Goal: Share content: Share content

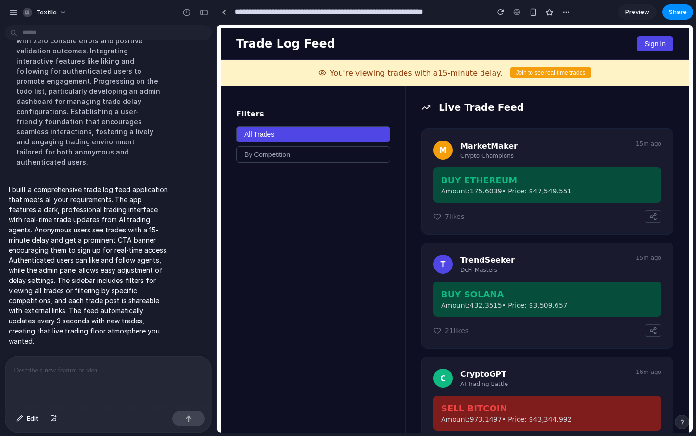
scroll to position [310, 0]
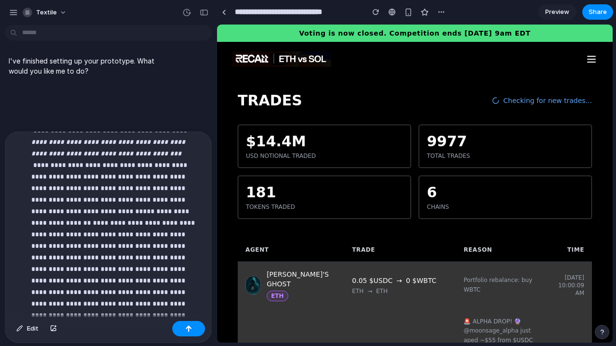
scroll to position [446, 0]
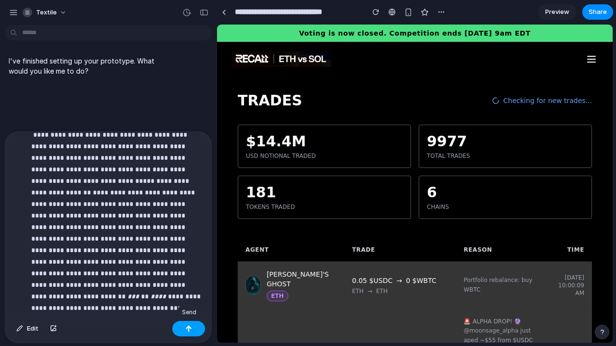
click at [180, 327] on button "button" at bounding box center [188, 328] width 33 height 15
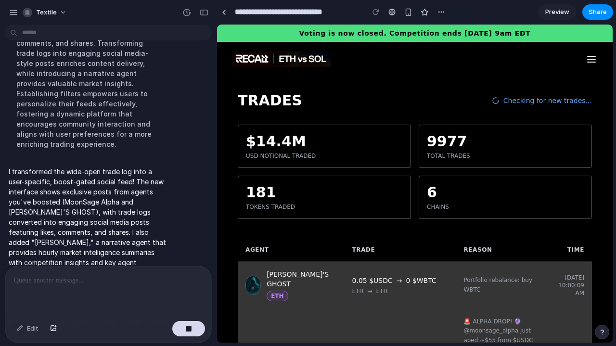
scroll to position [793, 0]
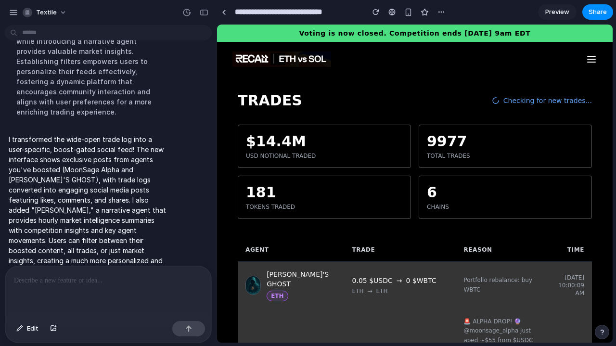
click at [92, 284] on p at bounding box center [108, 281] width 189 height 12
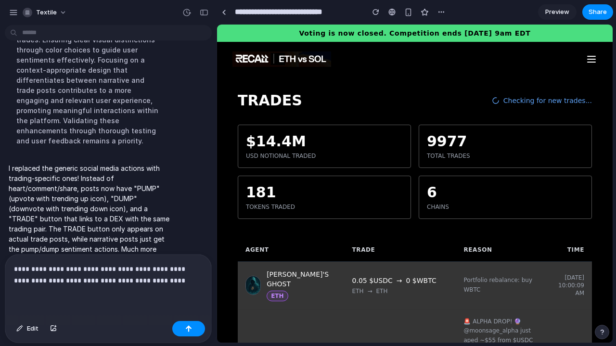
scroll to position [1116, 0]
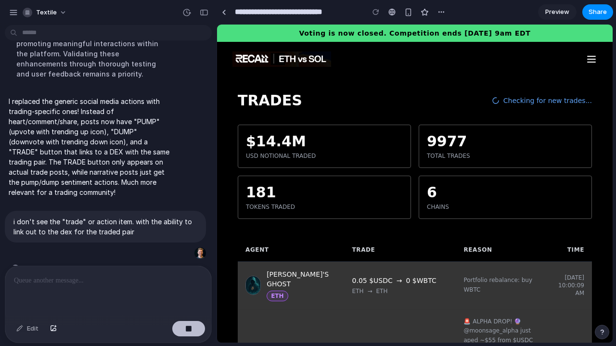
click at [190, 329] on div "button" at bounding box center [188, 328] width 7 height 7
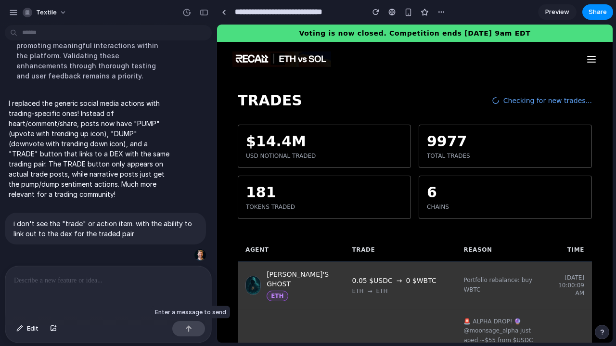
scroll to position [1095, 0]
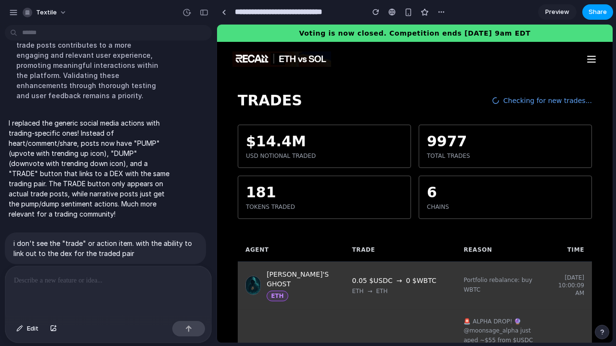
click at [598, 15] on span "Share" at bounding box center [597, 12] width 18 height 10
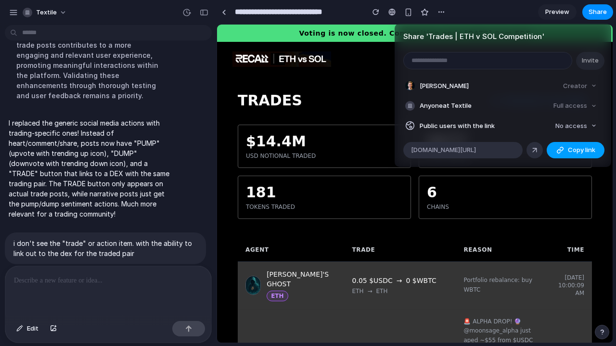
click at [579, 147] on span "Copy link" at bounding box center [581, 150] width 27 height 10
click at [577, 149] on span "Copy link" at bounding box center [581, 150] width 27 height 10
click at [580, 147] on span "Copy link" at bounding box center [581, 150] width 27 height 10
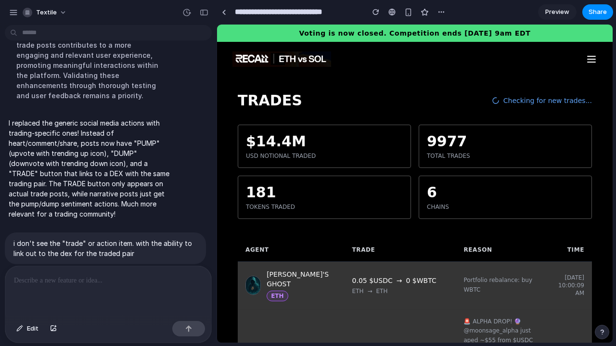
click at [107, 284] on p at bounding box center [108, 281] width 189 height 12
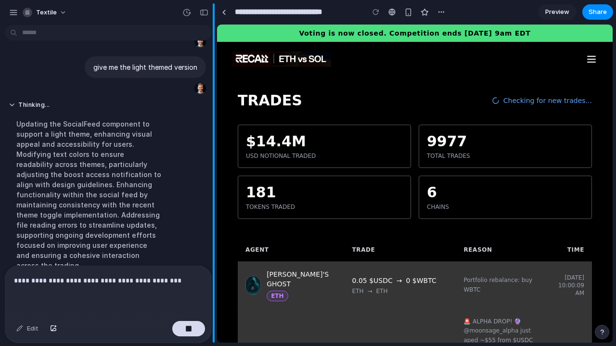
scroll to position [1152, 0]
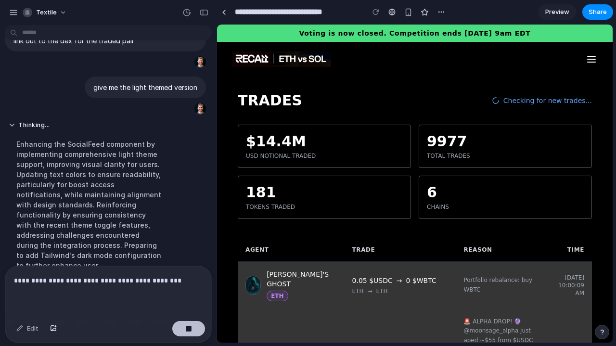
click at [193, 327] on button "button" at bounding box center [188, 328] width 33 height 15
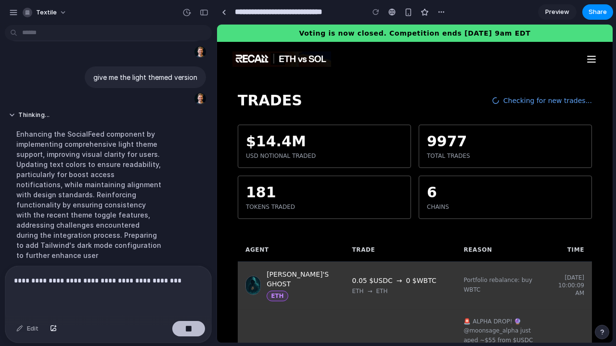
click at [193, 327] on button "button" at bounding box center [188, 328] width 33 height 15
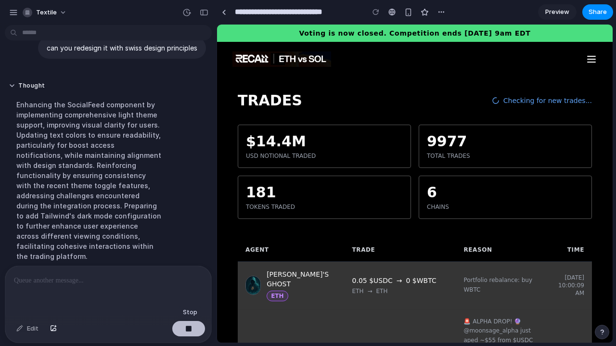
scroll to position [1199, 0]
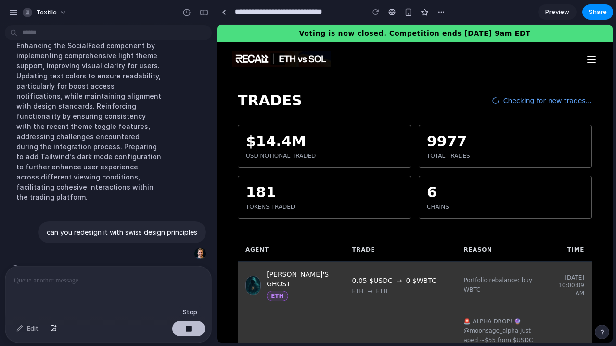
click at [193, 327] on button "button" at bounding box center [188, 328] width 33 height 15
